Goal: Information Seeking & Learning: Learn about a topic

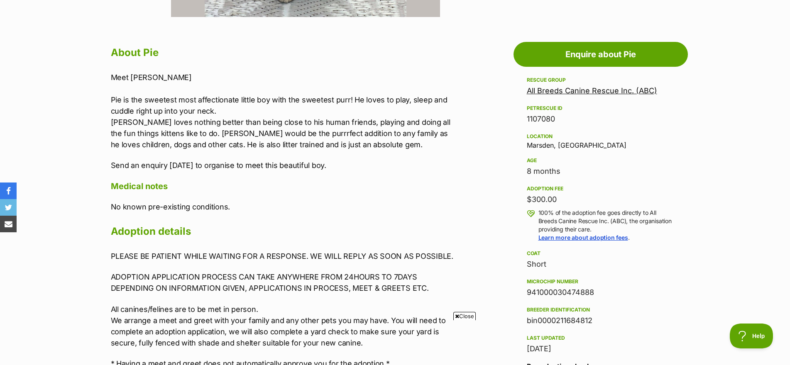
scroll to position [415, 0]
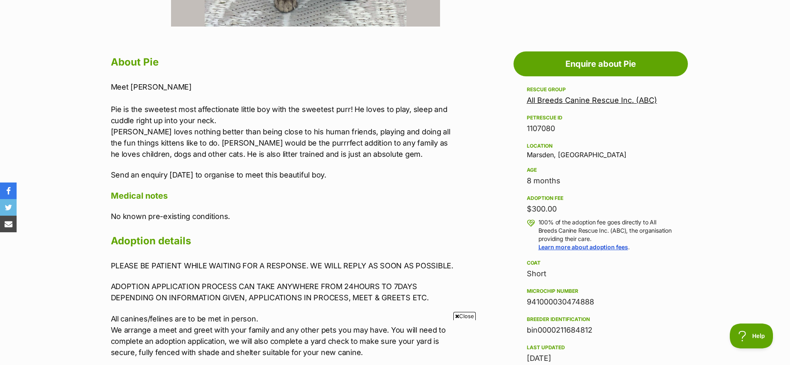
click at [583, 100] on link "All Breeds Canine Rescue Inc. (ABC)" at bounding box center [592, 100] width 130 height 9
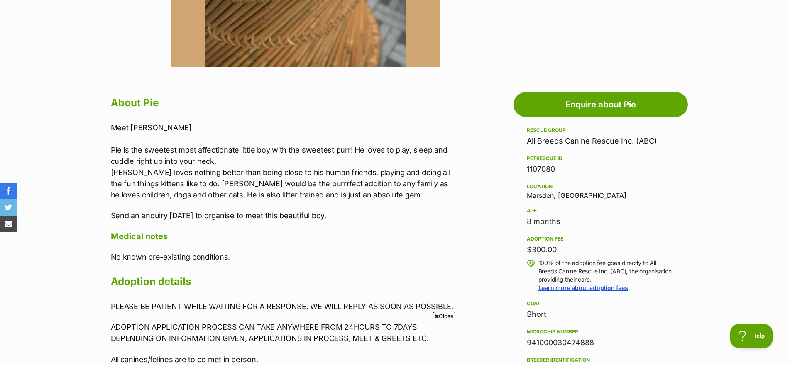
scroll to position [197, 0]
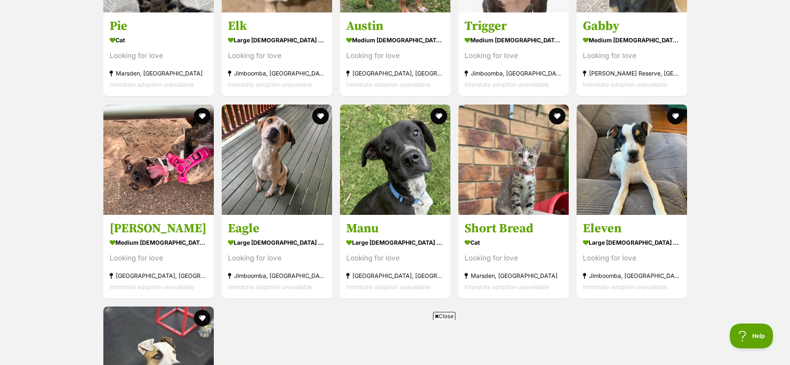
scroll to position [1432, 0]
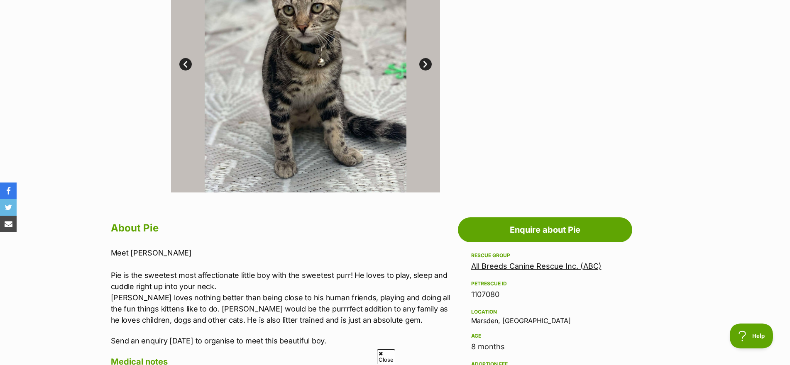
scroll to position [73, 0]
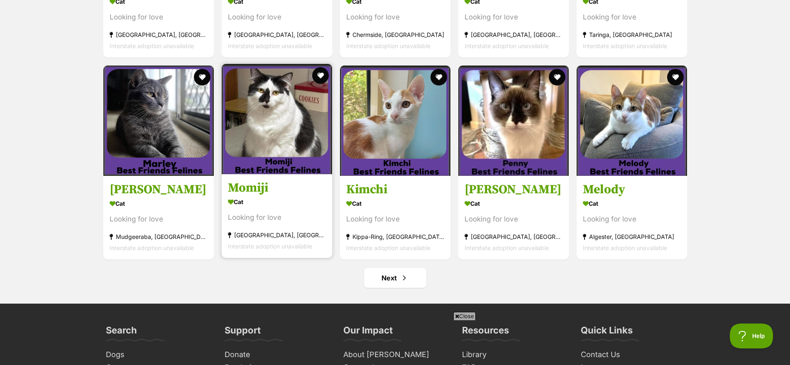
scroll to position [2832, 0]
